Goal: Information Seeking & Learning: Check status

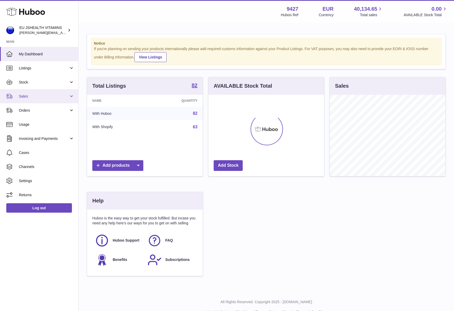
scroll to position [82, 115]
click at [42, 90] on link "Sales" at bounding box center [39, 96] width 78 height 14
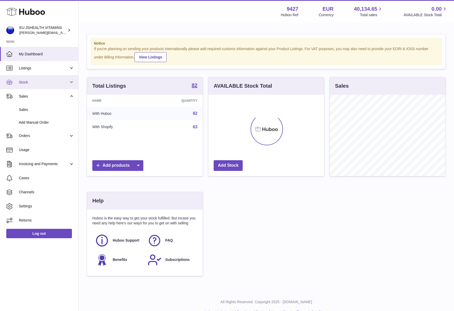
click at [43, 85] on link "Stock" at bounding box center [39, 82] width 78 height 14
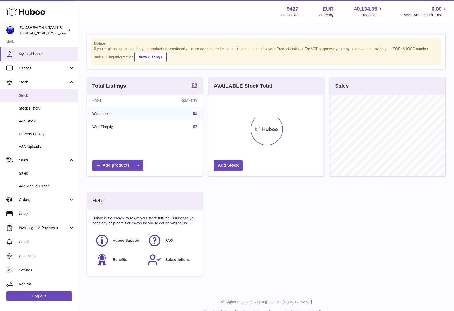
click at [41, 95] on span "Stock" at bounding box center [46, 95] width 55 height 5
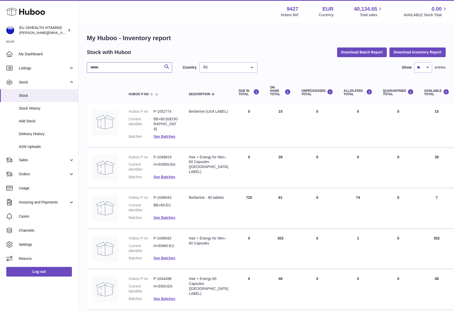
click at [123, 70] on input "text" at bounding box center [129, 67] width 85 height 10
type input "*******"
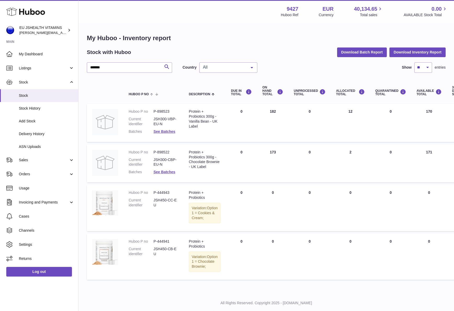
click at [164, 151] on dd "P-898522" at bounding box center [165, 152] width 25 height 5
copy dl "P-898522"
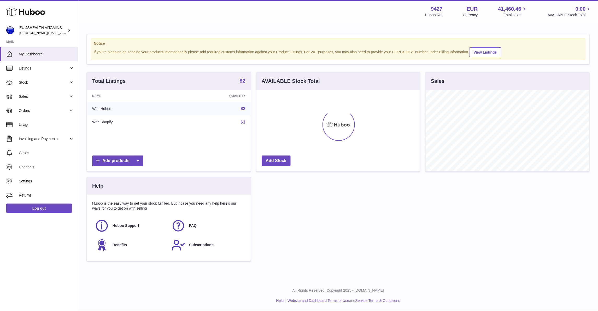
scroll to position [82, 163]
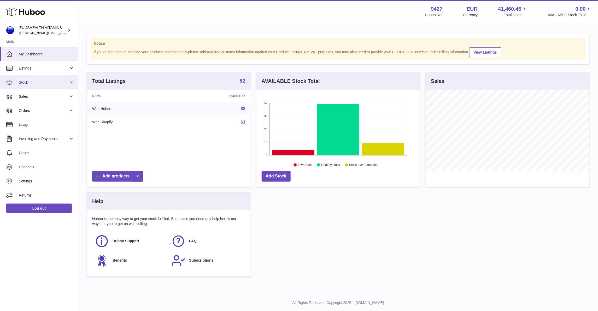
click at [32, 84] on span "Stock" at bounding box center [44, 82] width 50 height 5
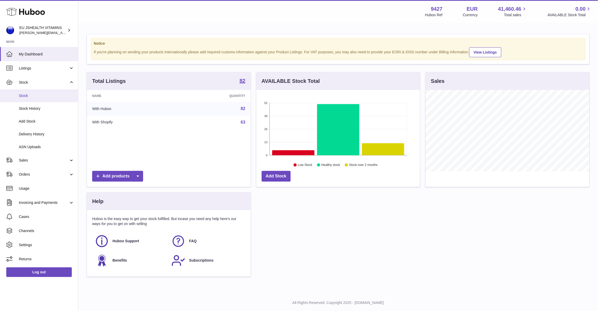
click at [31, 89] on link "Stock" at bounding box center [39, 95] width 78 height 13
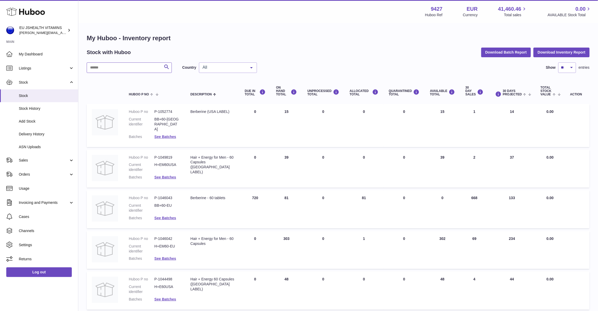
click at [154, 67] on input "text" at bounding box center [129, 67] width 85 height 10
type input "**********"
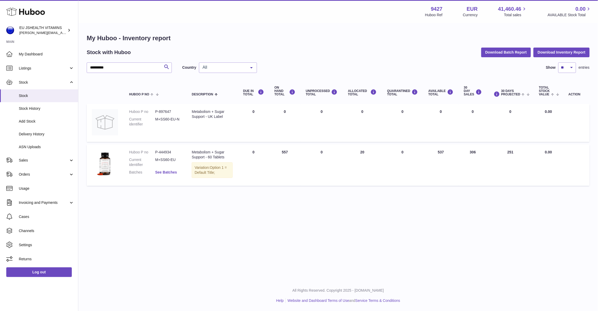
click at [172, 172] on link "See Batches" at bounding box center [166, 172] width 22 height 4
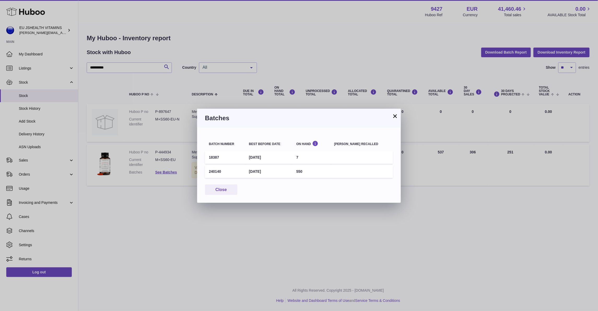
click at [173, 221] on div "× Batches Batch number Best before date On Hand Batch recalled 18387 31st Oct 2…" at bounding box center [299, 155] width 598 height 311
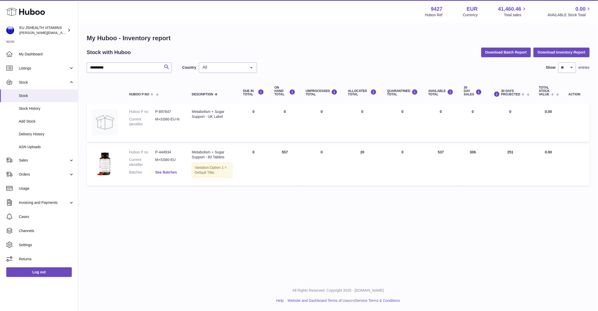
drag, startPoint x: 166, startPoint y: 176, endPoint x: 168, endPoint y: 170, distance: 6.1
click at [166, 176] on dl "Huboo P no P-444934 Current identifier M+SS60-EU Batches See Batches" at bounding box center [155, 164] width 52 height 28
click at [167, 170] on link "See Batches" at bounding box center [166, 172] width 22 height 4
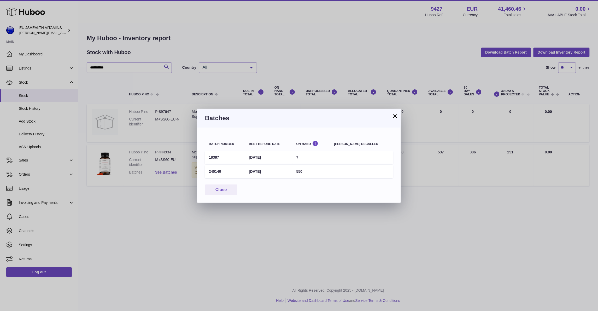
click at [213, 158] on td "18387" at bounding box center [225, 157] width 40 height 13
drag, startPoint x: 213, startPoint y: 158, endPoint x: 242, endPoint y: 161, distance: 29.8
click at [213, 158] on td "18387" at bounding box center [225, 157] width 40 height 13
copy td "18387"
drag, startPoint x: 491, startPoint y: 210, endPoint x: 491, endPoint y: 206, distance: 4.8
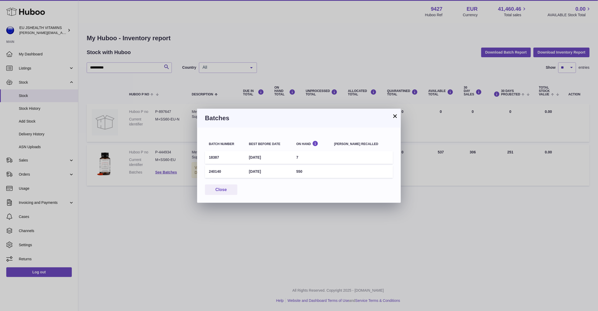
click at [491, 210] on div "× Batches Batch number Best before date On Hand Batch recalled 18387 31st Oct 2…" at bounding box center [299, 155] width 598 height 311
